Goal: Check status: Check status

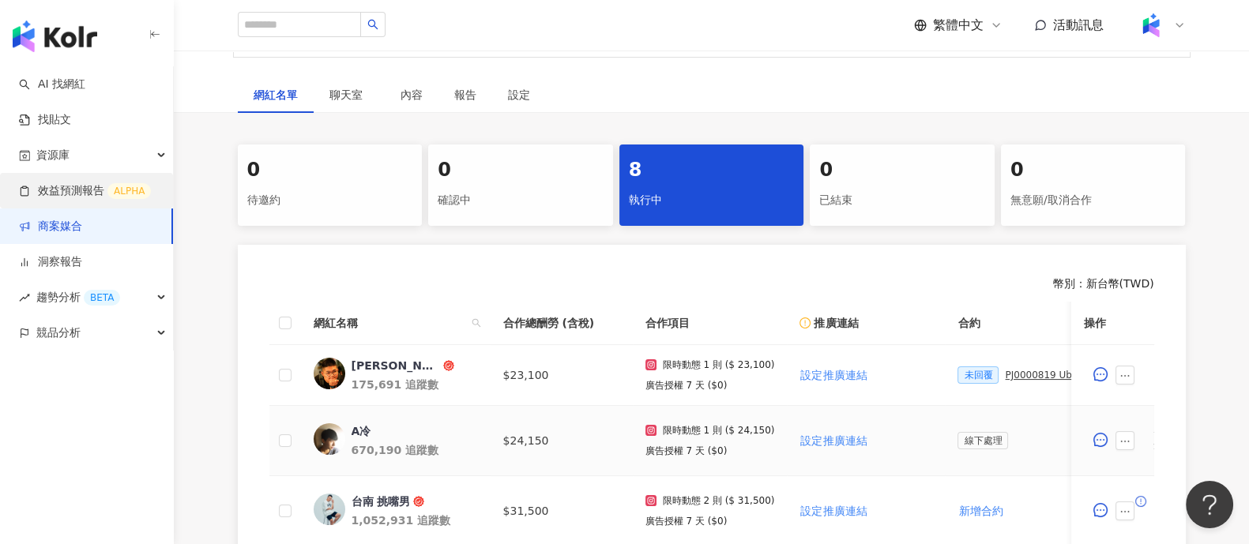
scroll to position [98, 0]
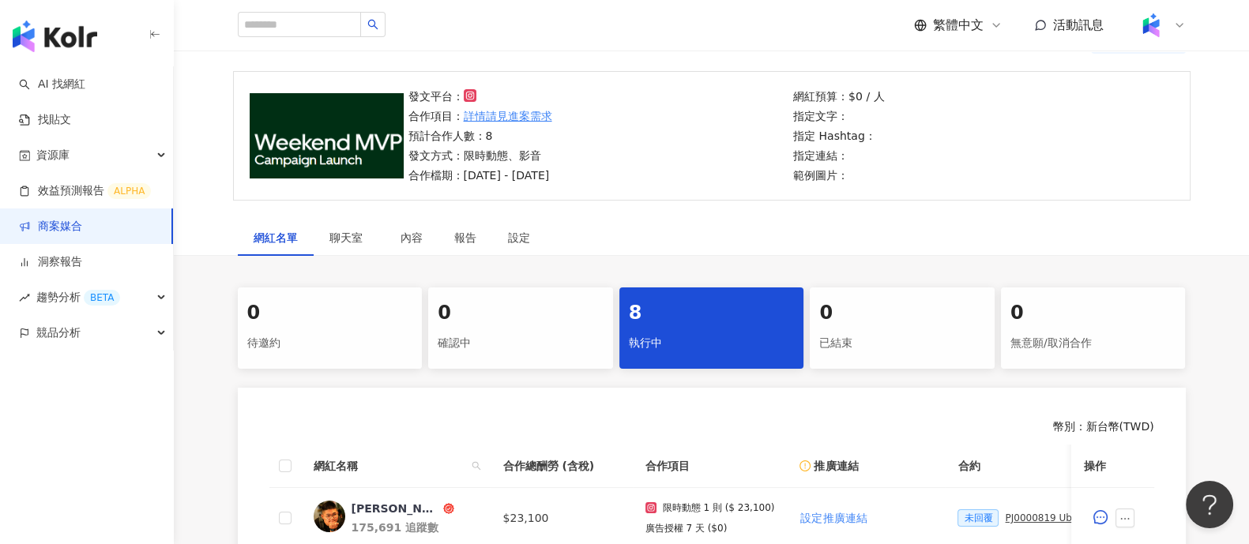
click at [51, 226] on link "商案媒合" at bounding box center [50, 227] width 63 height 16
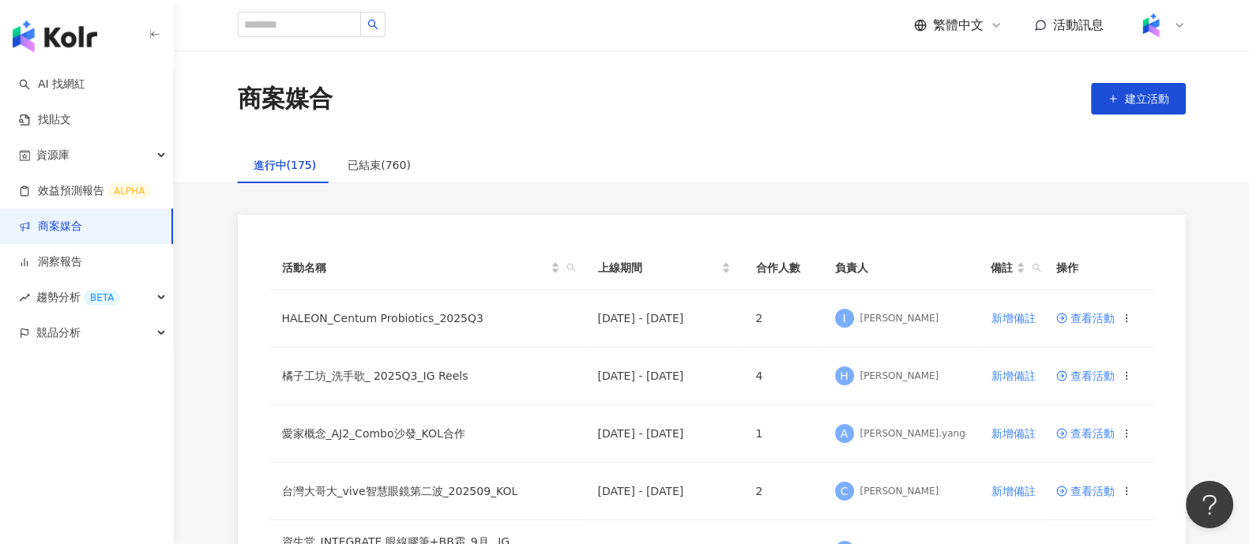
click at [1156, 29] on img at bounding box center [1151, 25] width 30 height 30
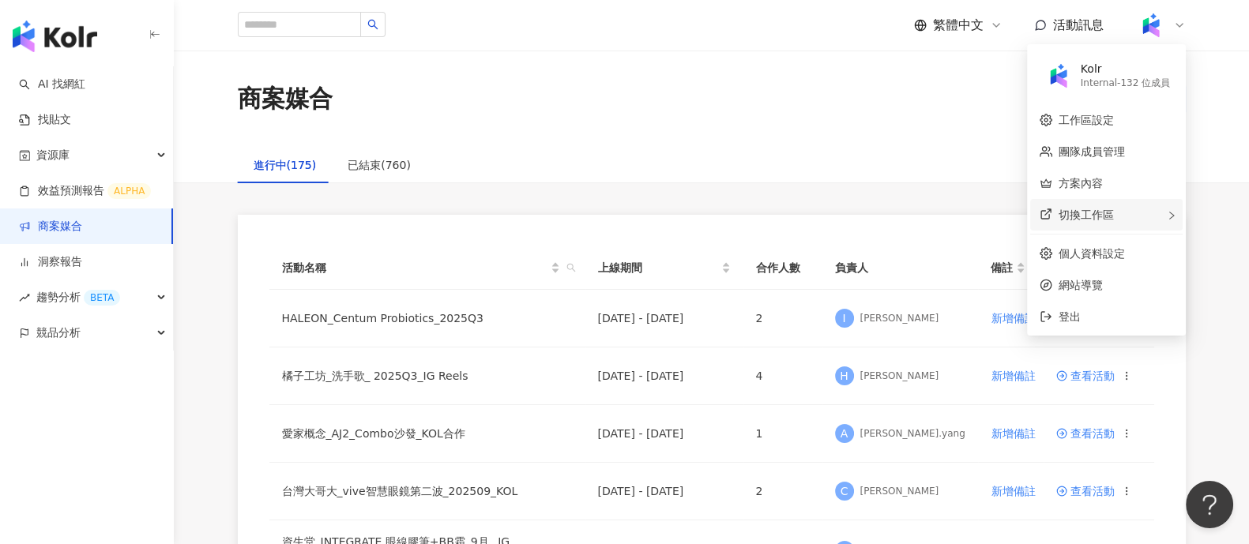
click at [1096, 218] on span "切換工作區" at bounding box center [1086, 215] width 55 height 13
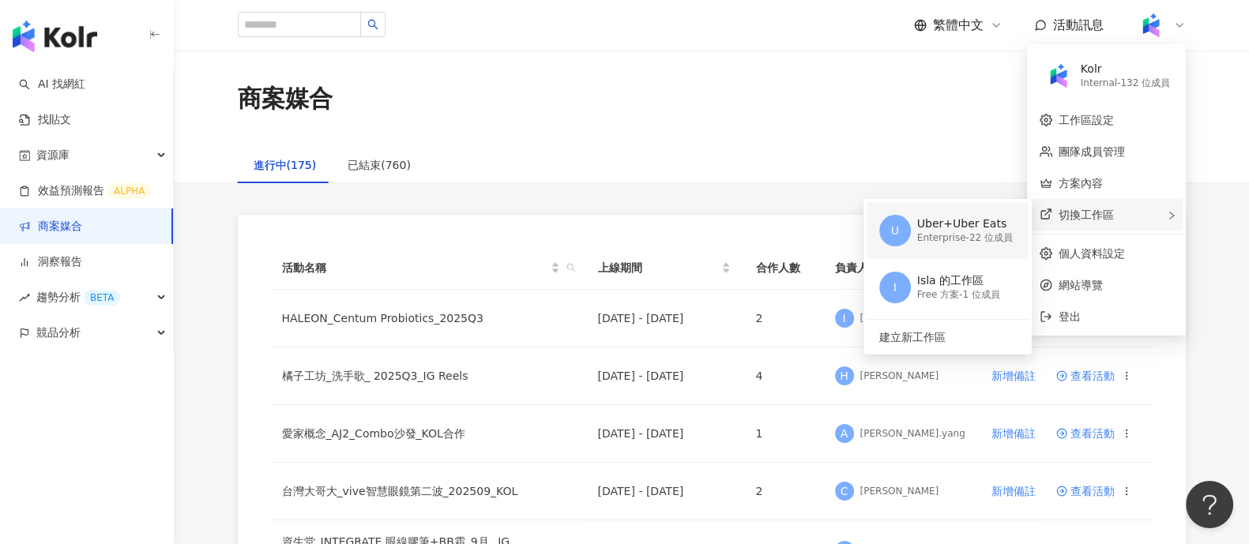
click at [968, 246] on div "U Uber+Uber Eats Enterprise - 22 位成員" at bounding box center [946, 230] width 134 height 57
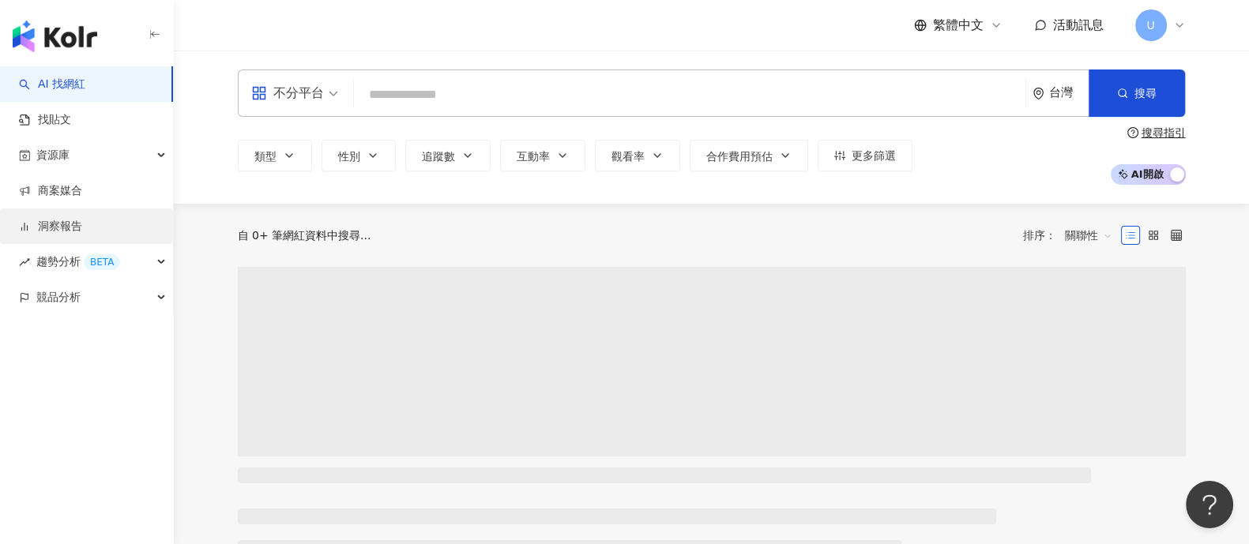
click at [50, 224] on link "洞察報告" at bounding box center [50, 227] width 63 height 16
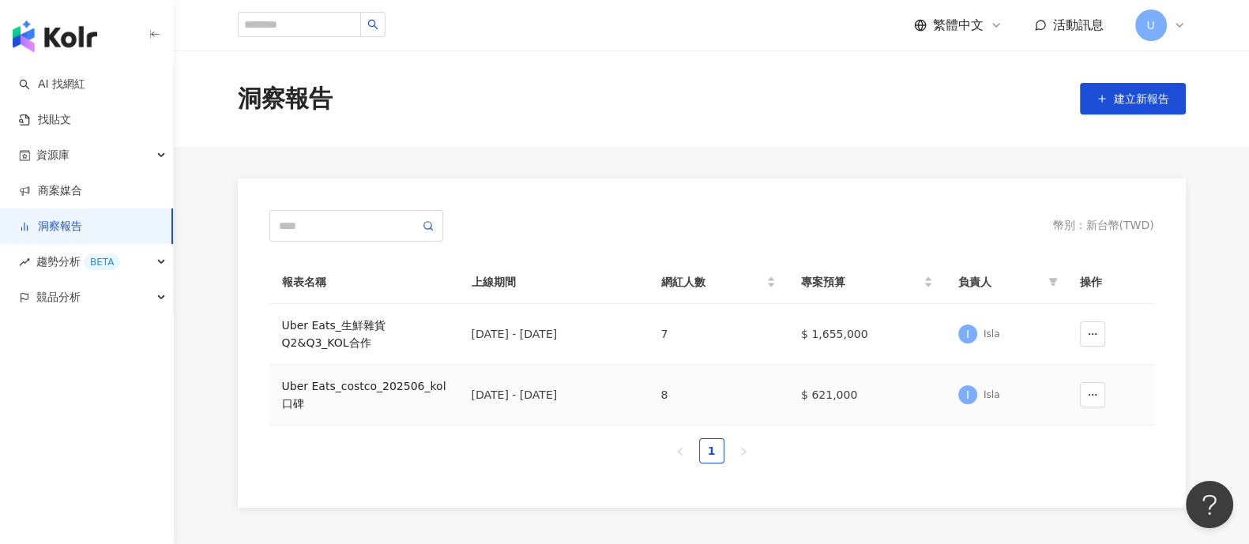
click at [379, 392] on div "Uber Eats_costco_202506_kol口碑" at bounding box center [364, 395] width 164 height 35
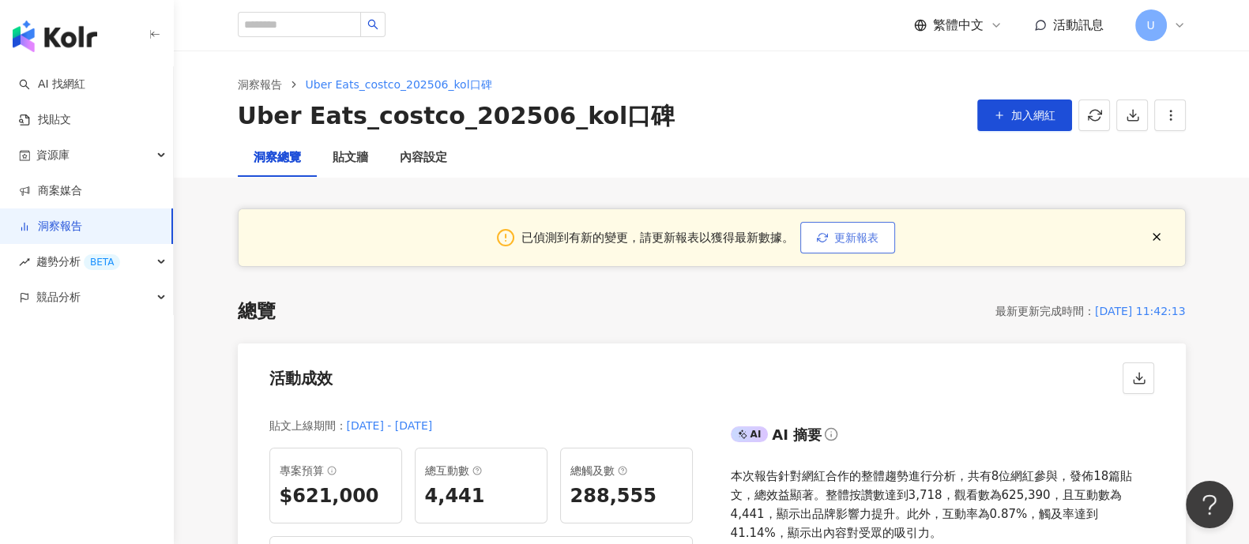
click at [810, 223] on button "更新報表" at bounding box center [847, 238] width 95 height 32
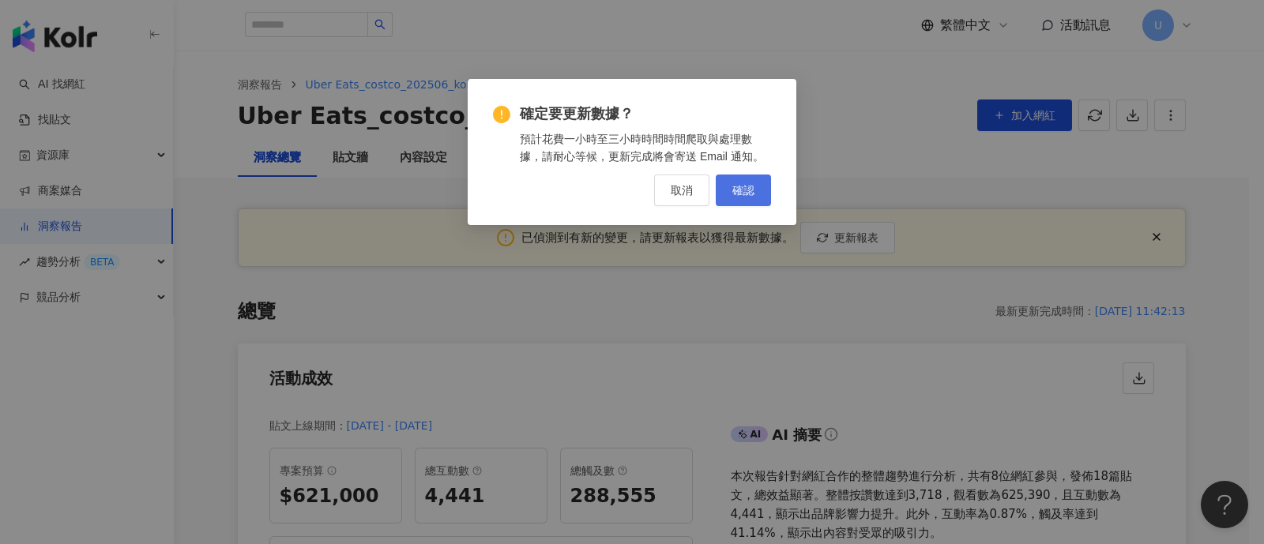
click at [728, 199] on button "確認" at bounding box center [743, 191] width 55 height 32
